Goal: Task Accomplishment & Management: Manage account settings

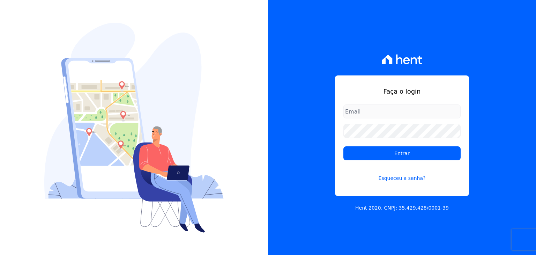
type input "[EMAIL_ADDRESS][DOMAIN_NAME]"
click at [361, 162] on form "taina.mendes@swarealty.com Entrar Esqueceu a senha?" at bounding box center [401, 147] width 117 height 86
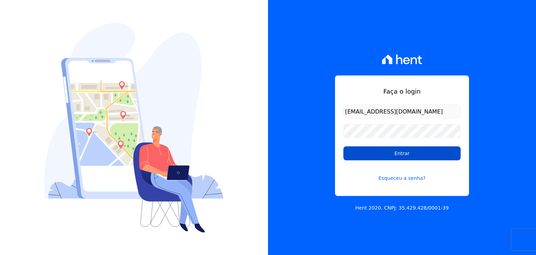
click at [363, 158] on input "Entrar" at bounding box center [401, 153] width 117 height 14
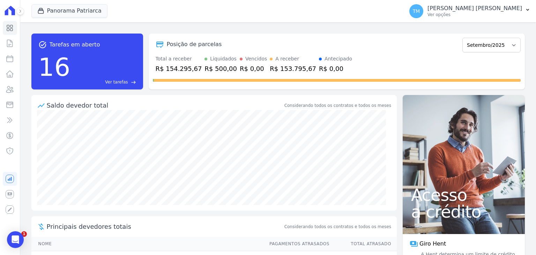
click at [101, 18] on div "Panorama [PERSON_NAME] SWA Realty Panorama Olivetanos Panorama [PERSON_NAME] Ap…" at bounding box center [216, 11] width 370 height 23
click at [87, 12] on button "Panorama Patriarca" at bounding box center [69, 10] width 76 height 13
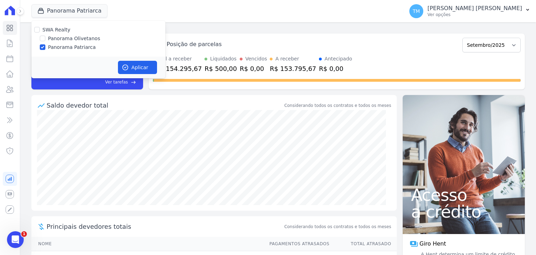
click at [80, 36] on label "Panorama Olivetanos" at bounding box center [74, 38] width 52 height 7
click at [45, 36] on input "Panorama Olivetanos" at bounding box center [43, 39] width 6 height 6
checkbox input "true"
click at [75, 44] on label "Panorama Patriarca" at bounding box center [72, 47] width 48 height 7
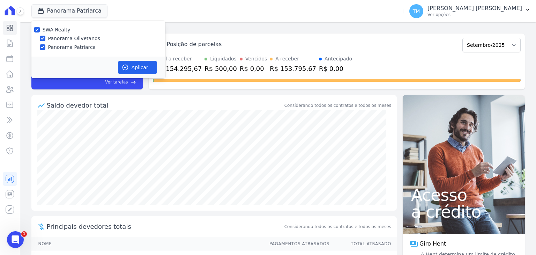
click at [45, 44] on input "Panorama Patriarca" at bounding box center [43, 47] width 6 height 6
checkbox input "false"
click at [136, 65] on button "Aplicar" at bounding box center [137, 67] width 39 height 13
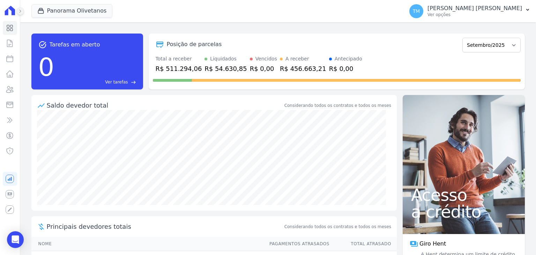
click at [22, 12] on button at bounding box center [20, 11] width 8 height 8
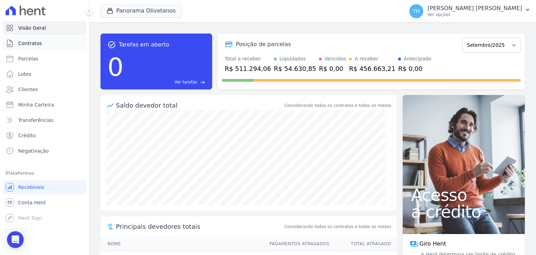
click at [51, 44] on link "Contratos" at bounding box center [44, 43] width 83 height 14
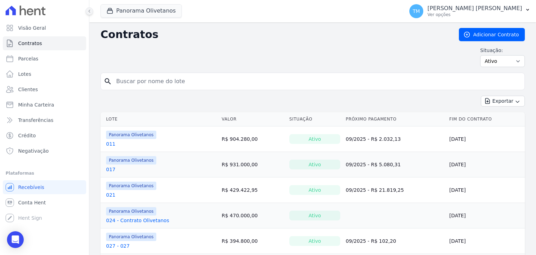
click at [90, 10] on icon at bounding box center [89, 11] width 4 height 4
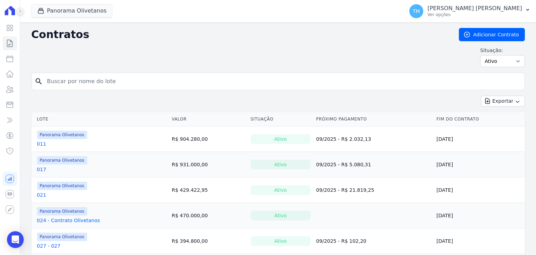
click at [22, 11] on button at bounding box center [20, 11] width 8 height 8
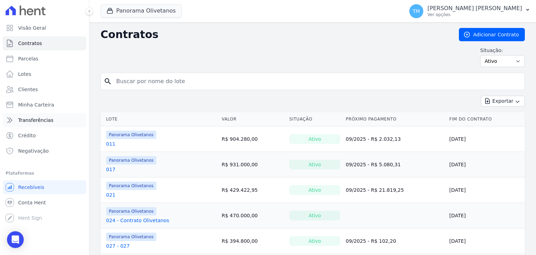
click at [60, 121] on link "Transferências" at bounding box center [44, 120] width 83 height 14
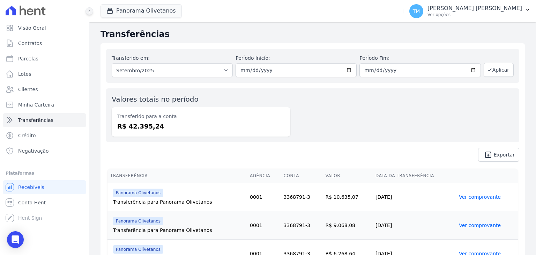
click at [89, 14] on button at bounding box center [90, 11] width 8 height 8
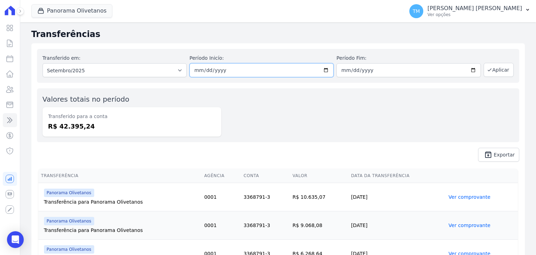
click at [323, 71] on input "[DATE]" at bounding box center [262, 70] width 144 height 14
type input "[DATE]"
click at [469, 71] on input "[DATE]" at bounding box center [408, 70] width 144 height 14
type input "[DATE]"
click at [491, 72] on button "Aplicar" at bounding box center [499, 70] width 30 height 14
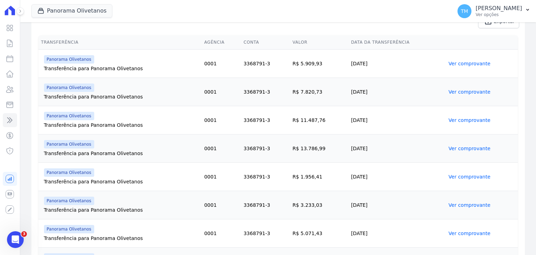
scroll to position [175, 0]
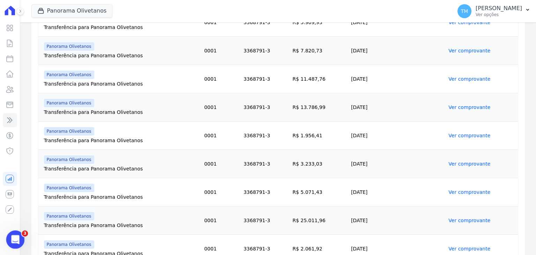
click at [17, 241] on icon "Abertura do Messenger da Intercom" at bounding box center [15, 239] width 12 height 12
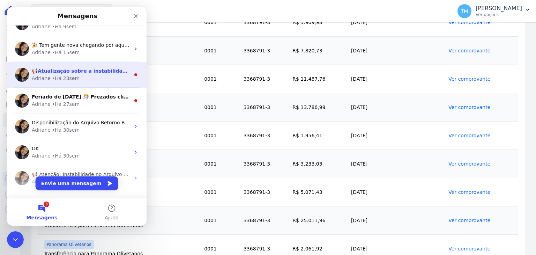
scroll to position [70, 0]
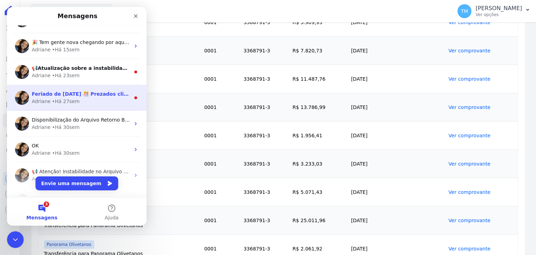
click at [112, 99] on div "Adriane • Há 27sem" at bounding box center [81, 101] width 98 height 7
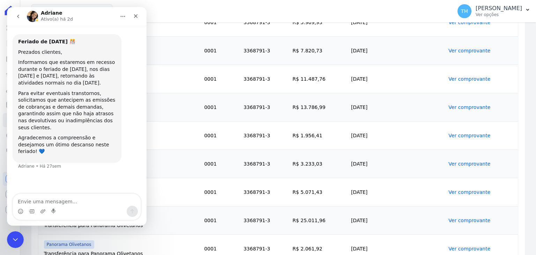
click at [20, 20] on button "go back" at bounding box center [18, 16] width 13 height 13
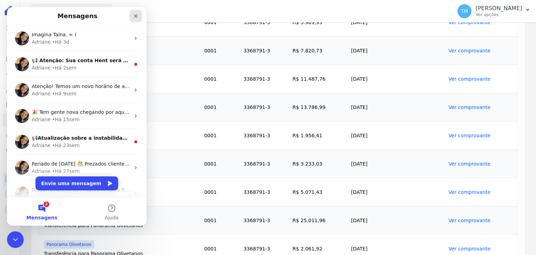
click at [135, 21] on div "Fechar" at bounding box center [135, 16] width 13 height 13
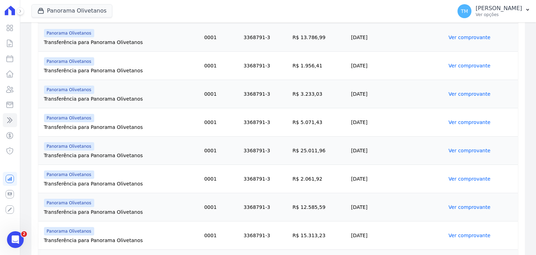
scroll to position [349, 0]
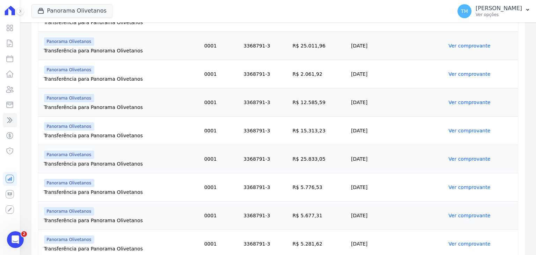
click at [454, 158] on link "Ver comprovante" at bounding box center [469, 159] width 42 height 6
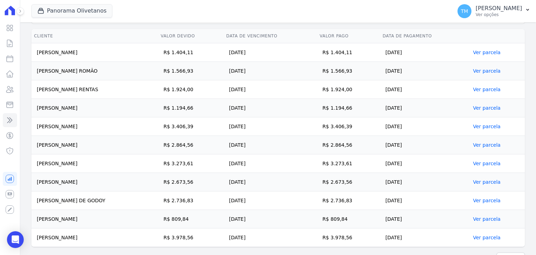
scroll to position [176, 0]
drag, startPoint x: 415, startPoint y: 52, endPoint x: 32, endPoint y: 52, distance: 382.5
click at [32, 52] on tr "AMAURI SANTOS SOARES R$ 1.404,11 15/08/2025 R$ 1.404,11 15/08/2025 Ver parcela" at bounding box center [277, 53] width 493 height 18
drag, startPoint x: 414, startPoint y: 73, endPoint x: 36, endPoint y: 80, distance: 377.7
click at [36, 80] on tr "RAFAELA BOCALON ROMÃO R$ 1.566,93 15/08/2025 R$ 1.566,93 15/08/2025 Ver parcela" at bounding box center [277, 71] width 493 height 18
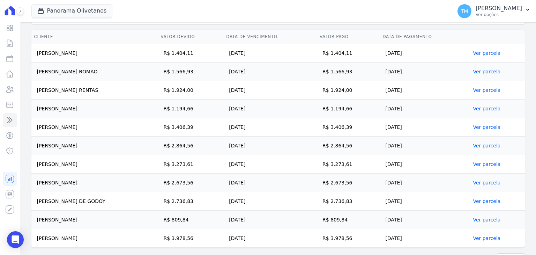
drag, startPoint x: 416, startPoint y: 91, endPoint x: 37, endPoint y: 94, distance: 378.7
click at [37, 94] on tr "ROBSON GALEOTE RENTAS R$ 1.924,00 15/08/2025 R$ 1.924,00 15/08/2025 Ver parcela" at bounding box center [277, 90] width 493 height 18
drag, startPoint x: 408, startPoint y: 109, endPoint x: 34, endPoint y: 103, distance: 374.2
click at [34, 103] on tr "ADRIANO PANZENHAGEN R$ 1.194,66 15/08/2025 R$ 1.194,66 15/08/2025 Ver parcela" at bounding box center [277, 108] width 493 height 18
drag, startPoint x: 410, startPoint y: 126, endPoint x: 36, endPoint y: 124, distance: 374.1
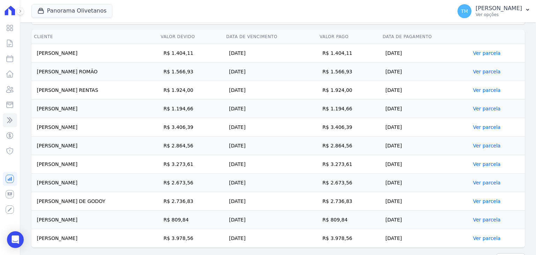
click at [36, 124] on tr "LUCIANE FERRAZ ROCHA R$ 3.406,39 15/08/2025 R$ 3.406,39 15/08/2025 Ver parcela" at bounding box center [277, 127] width 493 height 18
drag, startPoint x: 341, startPoint y: 144, endPoint x: 31, endPoint y: 144, distance: 310.6
click at [31, 144] on div "Cliente Valor devido Data de Vencimento Valor pago Data de Pagamento AMAURI SAN…" at bounding box center [278, 138] width 516 height 223
click at [36, 146] on td "GABRIEL FERNANDES E SILVA" at bounding box center [94, 145] width 127 height 18
drag, startPoint x: 37, startPoint y: 146, endPoint x: 415, endPoint y: 147, distance: 377.3
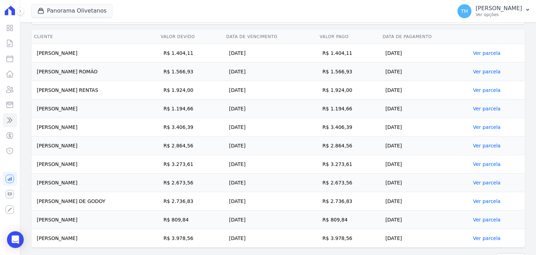
click at [415, 147] on tr "GABRIEL FERNANDES E SILVA R$ 2.864,56 15/08/2025 R$ 2.864,56 15/08/2025 Ver par…" at bounding box center [277, 145] width 493 height 18
drag, startPoint x: 394, startPoint y: 163, endPoint x: 36, endPoint y: 165, distance: 358.4
click at [36, 165] on tr "WALTER ANTONIO DE SOUZA R$ 3.273,61 15/08/2025 R$ 3.273,61 15/08/2025 Ver parce…" at bounding box center [277, 164] width 493 height 18
drag, startPoint x: 410, startPoint y: 181, endPoint x: 37, endPoint y: 177, distance: 373.1
click at [37, 177] on tr "EDSON SOARES DA SILVA R$ 2.673,56 25/08/2025 R$ 2.673,56 18/08/2025 Ver parcela" at bounding box center [277, 182] width 493 height 18
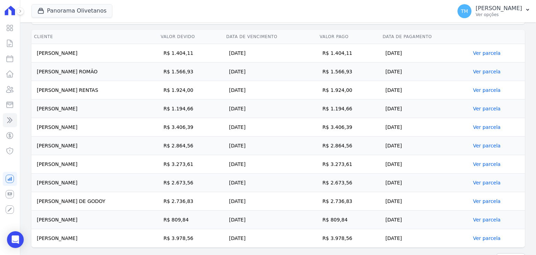
drag, startPoint x: 409, startPoint y: 198, endPoint x: 36, endPoint y: 203, distance: 373.5
click at [36, 203] on tr "VITORIA COSTANZI DE GODOY R$ 2.736,83 15/08/2025 R$ 2.736,83 15/08/2025 Ver par…" at bounding box center [277, 201] width 493 height 18
drag, startPoint x: 409, startPoint y: 218, endPoint x: 35, endPoint y: 217, distance: 374.1
click at [35, 217] on tr "VINICIUS DE SOUZA R$ 809,84 15/08/2025 R$ 809,84 15/08/2025 Ver parcela" at bounding box center [277, 219] width 493 height 18
drag, startPoint x: 411, startPoint y: 236, endPoint x: 38, endPoint y: 232, distance: 373.1
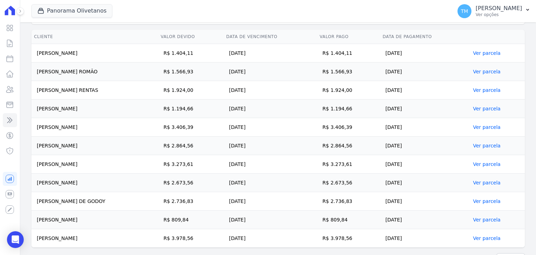
click at [38, 232] on tr "MARTHA MARTINS R$ 3.978,56 15/08/2025 R$ 3.978,56 15/08/2025 Ver parcela" at bounding box center [277, 238] width 493 height 18
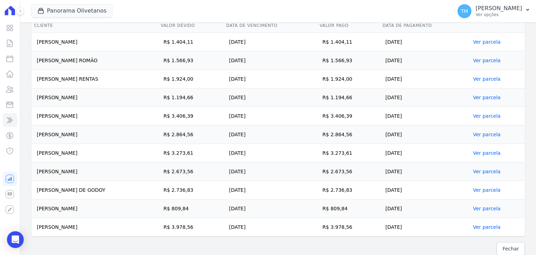
scroll to position [192, 0]
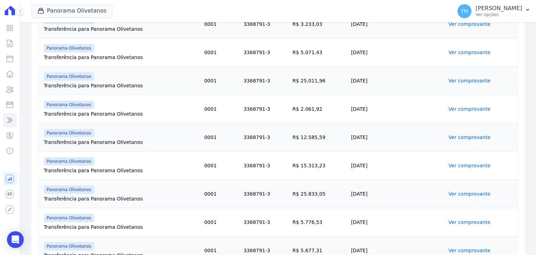
scroll to position [419, 0]
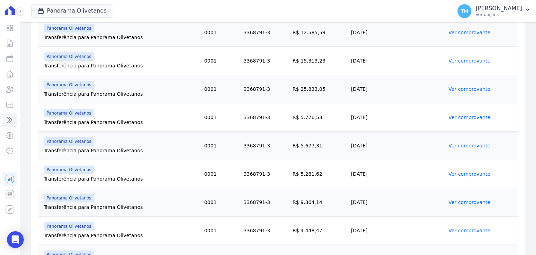
click at [452, 120] on td "Ver comprovante" at bounding box center [482, 117] width 72 height 28
click at [458, 117] on link "Ver comprovante" at bounding box center [469, 117] width 42 height 6
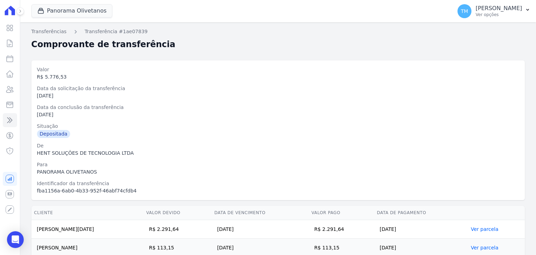
scroll to position [63, 0]
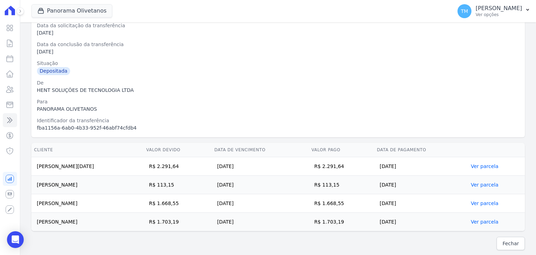
drag, startPoint x: 416, startPoint y: 165, endPoint x: 37, endPoint y: 168, distance: 379.0
click at [37, 168] on tr "ANA LUCIA DA SILVA GASPAROTTI R$ 2.291,64 19/08/2025 R$ 2.291,64 19/08/2025 Ver…" at bounding box center [277, 166] width 493 height 18
drag, startPoint x: 422, startPoint y: 185, endPoint x: 36, endPoint y: 185, distance: 385.3
click at [36, 185] on tr "GISELE VIEIRA MACHADO R$ 113,15 20/08/2025 R$ 113,15 18/08/2025 Ver parcela" at bounding box center [277, 185] width 493 height 18
drag, startPoint x: 423, startPoint y: 202, endPoint x: 199, endPoint y: 139, distance: 232.9
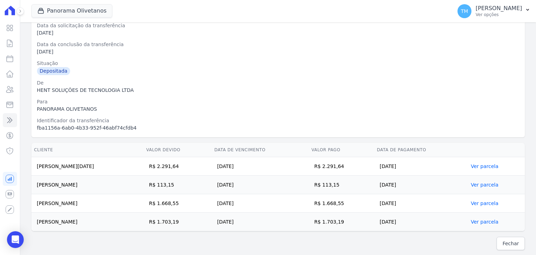
click at [37, 200] on tr "BRUNO KELIAN FAGGION R$ 1.668,55 20/08/2025 R$ 1.668,55 18/08/2025 Ver parcela" at bounding box center [277, 203] width 493 height 18
drag, startPoint x: 422, startPoint y: 221, endPoint x: 38, endPoint y: 224, distance: 383.9
click at [38, 224] on tr "LEANDRO AZEVEDO RODRIGUES DA SILVA R$ 1.703,19 25/08/2025 R$ 1.703,19 18/08/202…" at bounding box center [277, 222] width 493 height 18
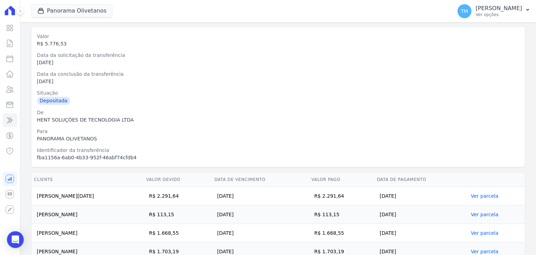
scroll to position [0, 0]
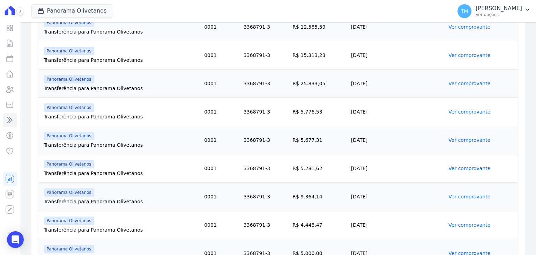
scroll to position [454, 0]
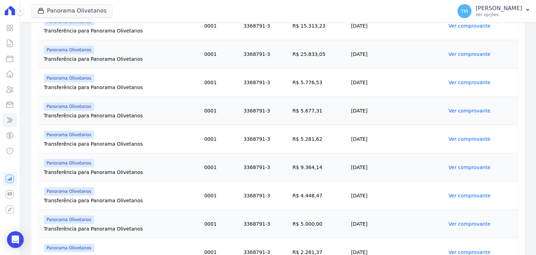
click at [448, 108] on link "Ver comprovante" at bounding box center [469, 111] width 42 height 6
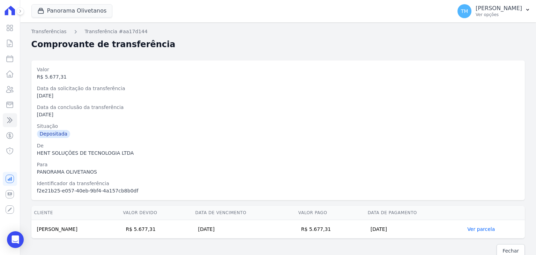
scroll to position [8, 0]
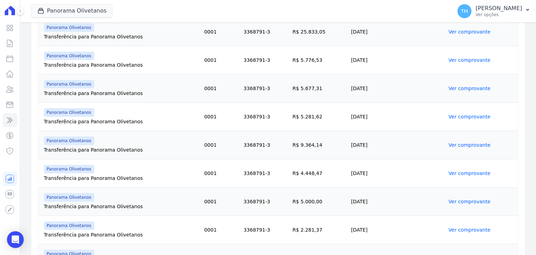
scroll to position [489, 0]
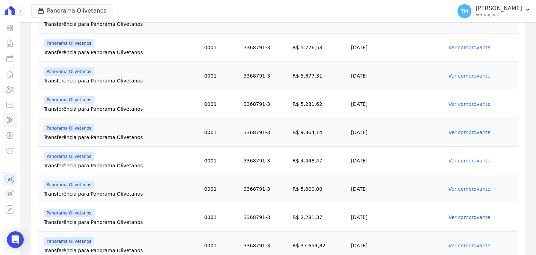
click at [458, 106] on td "Ver comprovante" at bounding box center [482, 104] width 72 height 28
click at [461, 105] on link "Ver comprovante" at bounding box center [469, 104] width 42 height 6
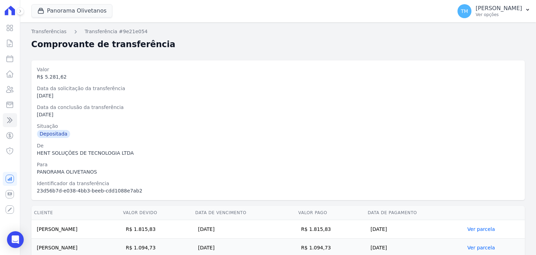
scroll to position [63, 0]
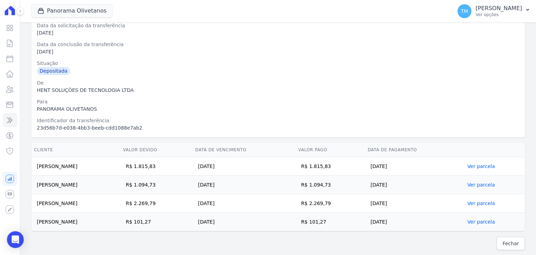
drag, startPoint x: 405, startPoint y: 168, endPoint x: 36, endPoint y: 164, distance: 368.9
click at [36, 164] on tr "NATHÁLIA GOMES FERREIRA R$ 1.815,83 21/08/2025 R$ 1.815,83 20/08/2025 Ver parce…" at bounding box center [277, 166] width 493 height 18
drag, startPoint x: 410, startPoint y: 183, endPoint x: 32, endPoint y: 187, distance: 377.7
click at [32, 187] on tr "CARINA SAVIELLO R$ 1.094,73 20/08/2025 R$ 1.094,73 20/08/2025 Ver parcela" at bounding box center [277, 185] width 493 height 18
drag, startPoint x: 405, startPoint y: 202, endPoint x: 38, endPoint y: 201, distance: 366.8
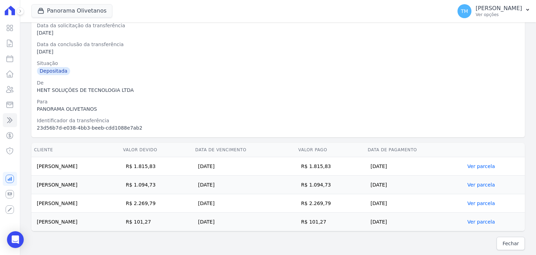
click at [38, 201] on tr "DANILO GARCIA R$ 2.269,79 20/08/2025 R$ 2.269,79 20/08/2025 Ver parcela" at bounding box center [277, 203] width 493 height 18
drag, startPoint x: 409, startPoint y: 220, endPoint x: 38, endPoint y: 222, distance: 370.7
click at [38, 222] on tr "JESSICA PEREIRA ANACLETO R$ 101,27 20/08/2025 R$ 101,27 20/08/2025 Ver parcela" at bounding box center [277, 222] width 493 height 18
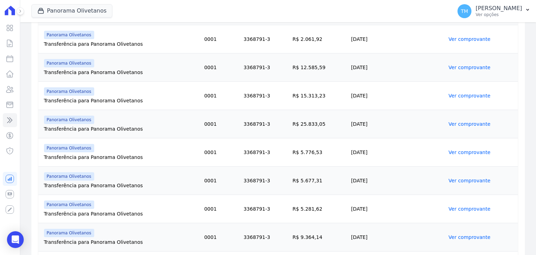
scroll to position [419, 0]
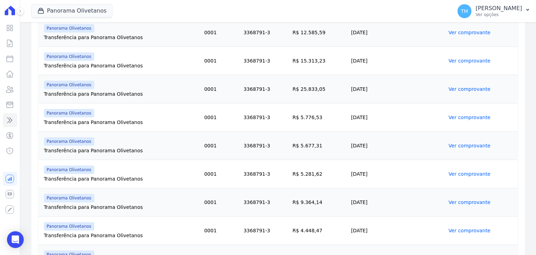
click at [450, 201] on link "Ver comprovante" at bounding box center [469, 202] width 42 height 6
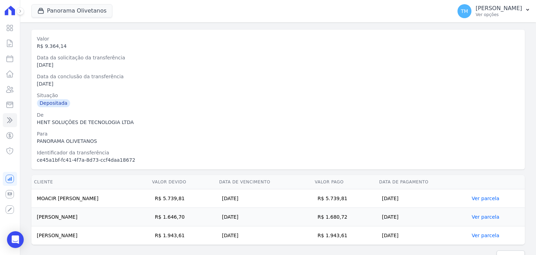
scroll to position [45, 0]
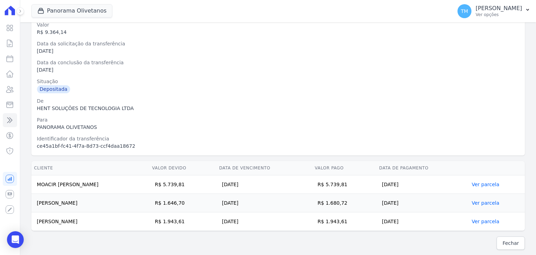
drag, startPoint x: 417, startPoint y: 184, endPoint x: 36, endPoint y: 182, distance: 381.8
click at [36, 182] on tr "MOACIR LOURENCO DA SILVA JUNIOR R$ 5.739,81 25/08/2025 R$ 5.739,81 25/08/2025 V…" at bounding box center [277, 184] width 493 height 18
drag, startPoint x: 422, startPoint y: 205, endPoint x: 35, endPoint y: 208, distance: 387.4
click at [35, 208] on tr "GUSTAVO FREITAS RODRIGUES R$ 1.646,70 20/08/2025 R$ 1.680,72 22/08/2025 Ver par…" at bounding box center [277, 203] width 493 height 18
drag, startPoint x: 417, startPoint y: 222, endPoint x: 35, endPoint y: 222, distance: 382.2
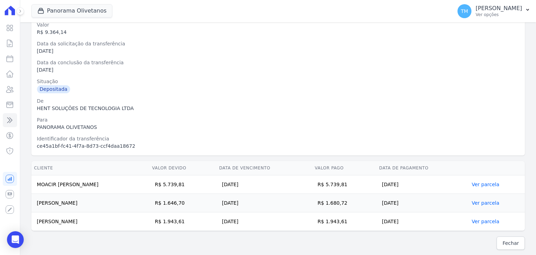
click at [35, 222] on tr "PIETRO TALMADGE MACIEL R$ 1.943,61 25/08/2025 R$ 1.943,61 25/08/2025 Ver parcela" at bounding box center [277, 221] width 493 height 18
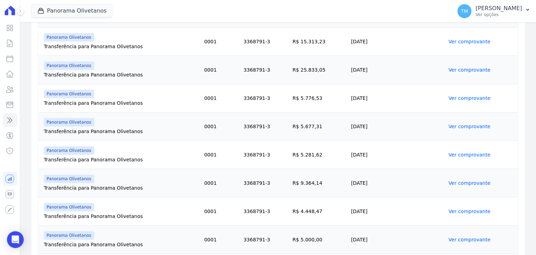
scroll to position [454, 0]
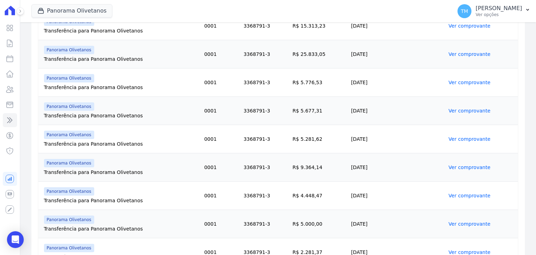
click at [448, 193] on link "Ver comprovante" at bounding box center [469, 196] width 42 height 6
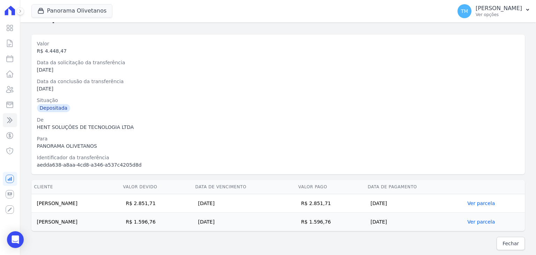
scroll to position [26, 0]
drag, startPoint x: 420, startPoint y: 201, endPoint x: 36, endPoint y: 201, distance: 383.2
click at [36, 201] on tr "JOAO PEDRO FERNANDES MARINELI R$ 2.851,71 27/08/2025 R$ 2.851,71 25/08/2025 Ver…" at bounding box center [277, 203] width 493 height 18
drag, startPoint x: 421, startPoint y: 219, endPoint x: 32, endPoint y: 217, distance: 388.5
click at [32, 217] on tr "SANDRA APARECIDA DA SILVA FERREIRA R$ 1.596,76 25/08/2025 R$ 1.596,76 25/08/202…" at bounding box center [277, 221] width 493 height 18
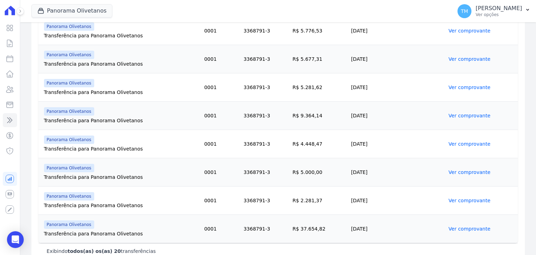
scroll to position [515, 0]
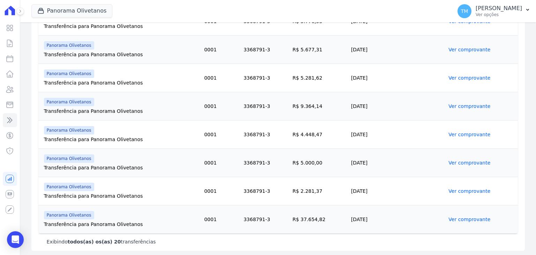
click at [462, 192] on link "Ver comprovante" at bounding box center [469, 191] width 42 height 6
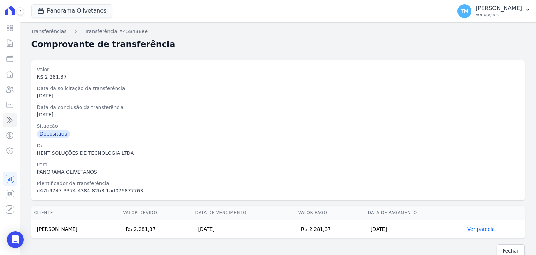
drag, startPoint x: 403, startPoint y: 228, endPoint x: 36, endPoint y: 229, distance: 367.2
click at [36, 229] on tr "JOSE ERALDO LIMA SILVA R$ 2.281,37 28/08/2025 R$ 2.281,37 28/08/2025 Ver parcela" at bounding box center [277, 229] width 493 height 18
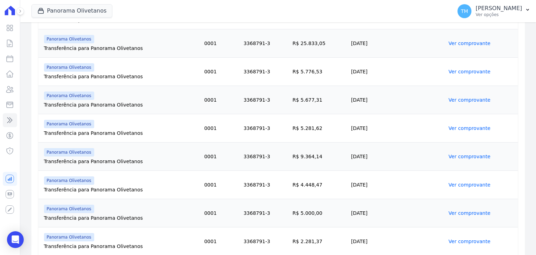
scroll to position [515, 0]
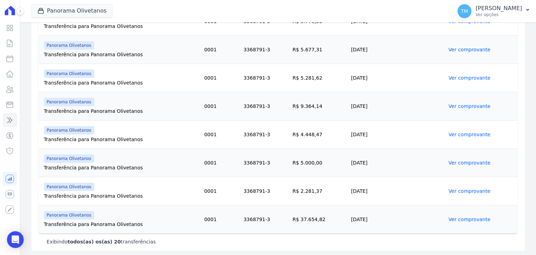
click at [458, 219] on link "Ver comprovante" at bounding box center [469, 219] width 42 height 6
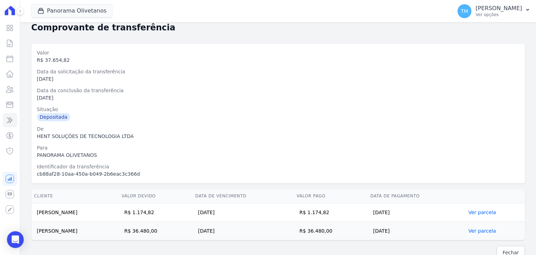
scroll to position [26, 0]
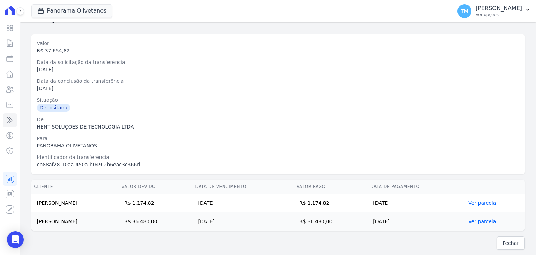
drag, startPoint x: 392, startPoint y: 202, endPoint x: 37, endPoint y: 202, distance: 355.3
click at [37, 202] on tr "CARLOS EDUARDO FERRER SASSAKI R$ 1.174,82 31/08/2025 R$ 1.174,82 29/08/2025 Ver…" at bounding box center [277, 203] width 493 height 18
drag, startPoint x: 421, startPoint y: 220, endPoint x: 38, endPoint y: 224, distance: 383.6
click at [38, 224] on tr "CHRISTIAN ALVES DE SOUZA JUNIOR R$ 36.480,00 29/08/2025 R$ 36.480,00 28/08/2025…" at bounding box center [277, 221] width 493 height 18
click at [486, 12] on p "Ver opções" at bounding box center [499, 15] width 46 height 6
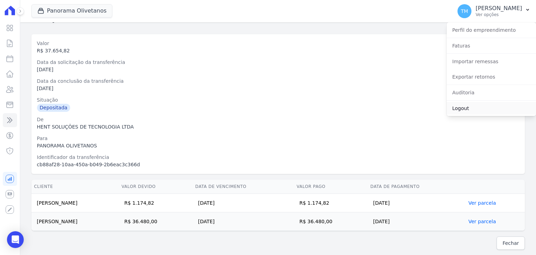
click at [461, 105] on link "Logout" at bounding box center [491, 108] width 89 height 13
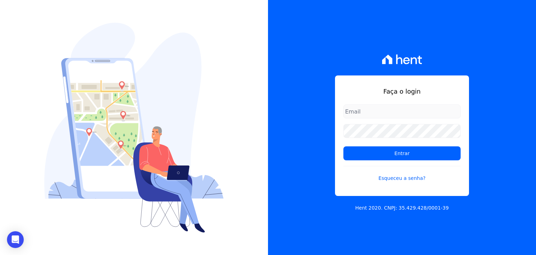
type input "taina.mendes@swarealty.com"
